Goal: Transaction & Acquisition: Purchase product/service

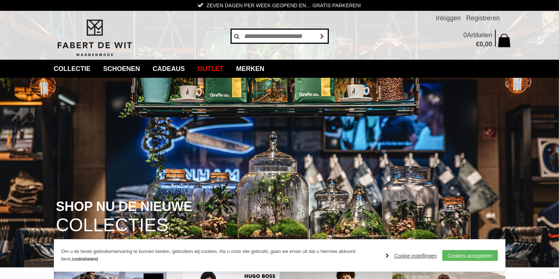
click at [271, 36] on input "text" at bounding box center [280, 36] width 98 height 14
type input "*******"
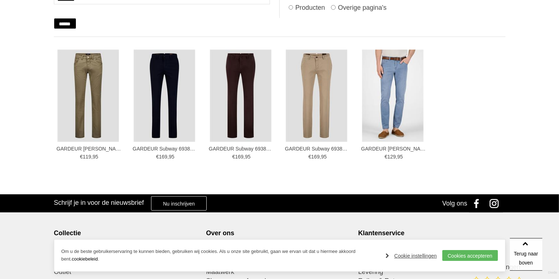
scroll to position [89, 0]
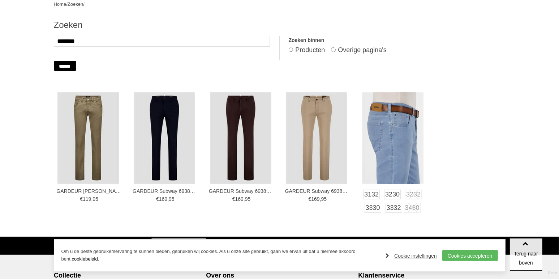
click at [402, 121] on img at bounding box center [392, 138] width 61 height 92
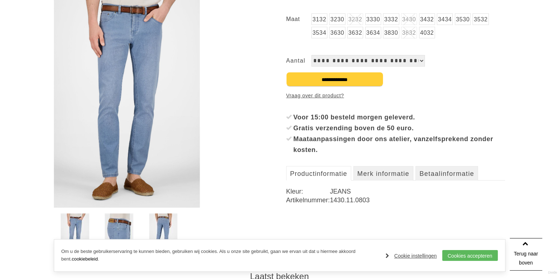
scroll to position [217, 0]
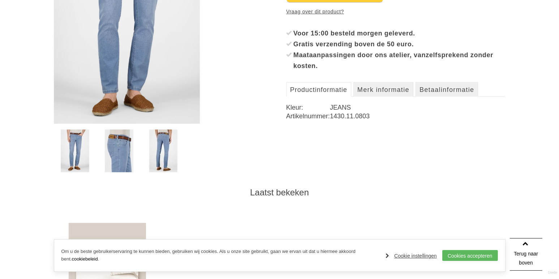
click at [116, 146] on img at bounding box center [119, 150] width 28 height 43
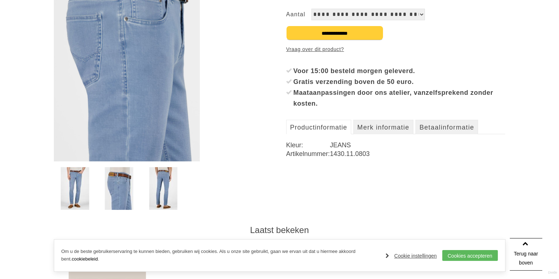
scroll to position [181, 0]
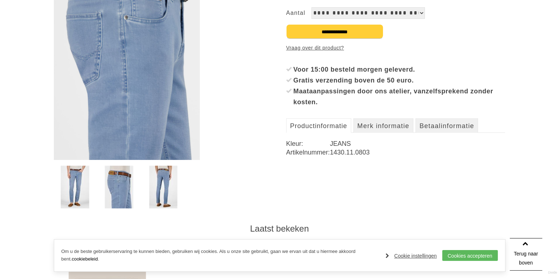
click at [70, 182] on img at bounding box center [75, 186] width 28 height 43
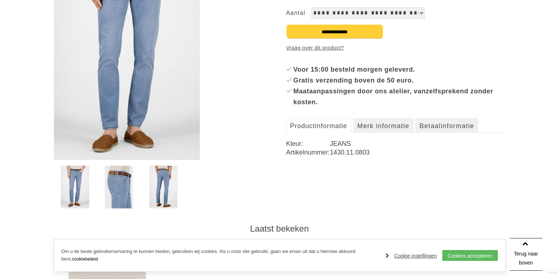
click at [160, 178] on img at bounding box center [163, 186] width 28 height 43
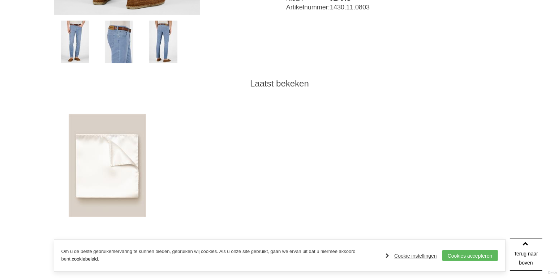
scroll to position [325, 0]
click at [108, 156] on img at bounding box center [107, 165] width 77 height 103
